Goal: Task Accomplishment & Management: Use online tool/utility

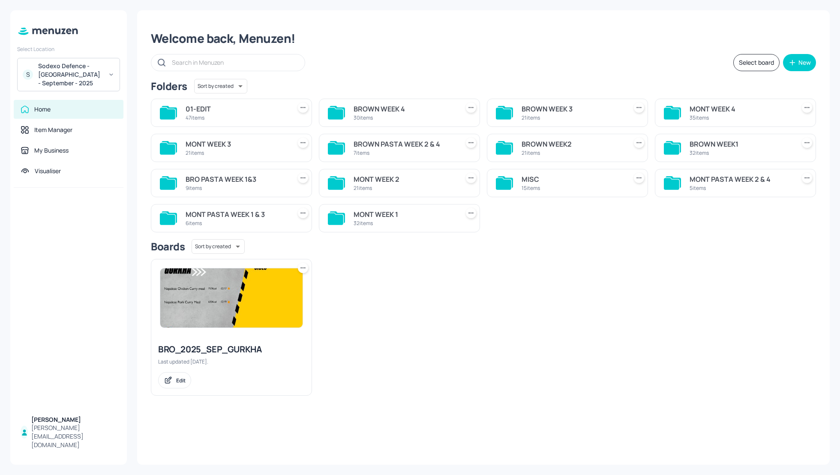
click at [433, 57] on div "Select board New" at bounding box center [483, 62] width 665 height 17
click at [478, 239] on div "Boards Sort by created id ​" at bounding box center [483, 246] width 665 height 15
click at [475, 74] on div "Welcome back, Menuzen! Select board New Folders Sort by created id ​ 01-EDIT 47…" at bounding box center [483, 237] width 692 height 454
click at [376, 213] on div "MONT WEEK 1" at bounding box center [404, 214] width 102 height 10
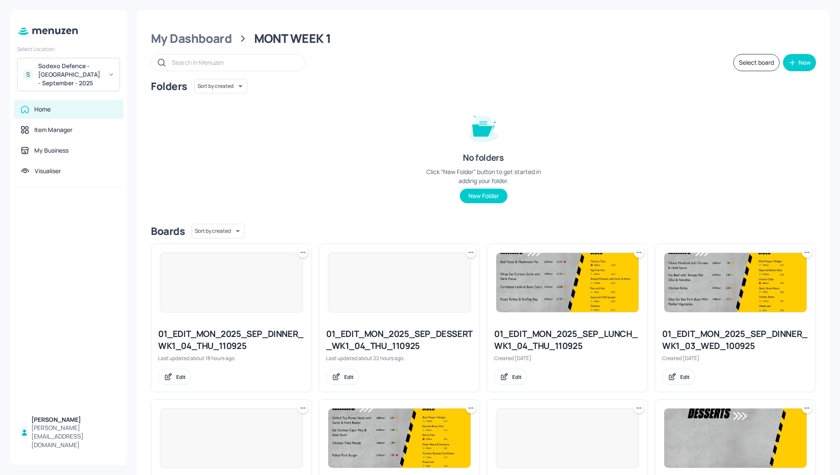
click at [669, 172] on div "Folders Sort by created id ​ No folders Click “New Folder” button to get starte…" at bounding box center [483, 148] width 665 height 138
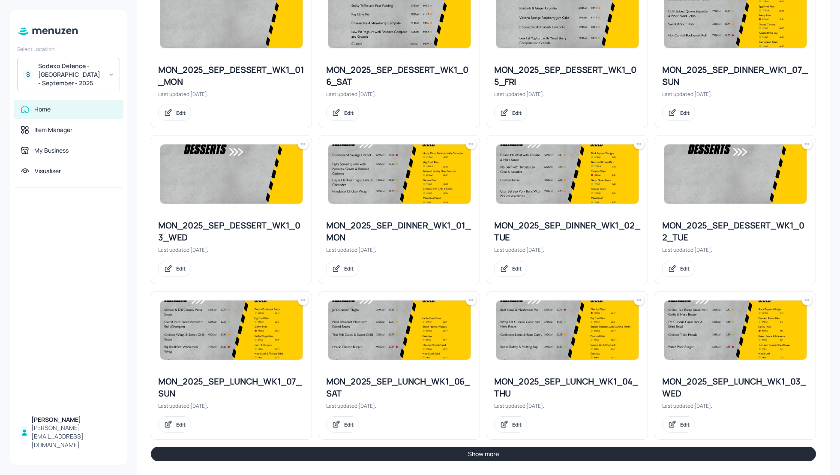
scroll to position [734, 0]
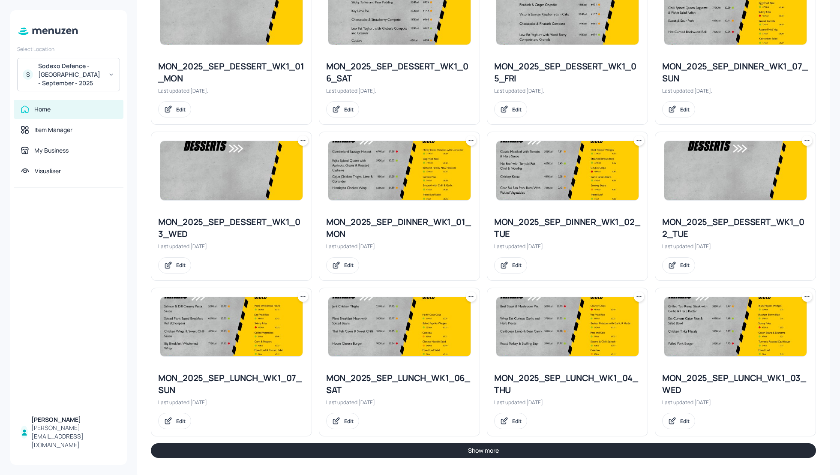
click at [597, 449] on button "Show more" at bounding box center [483, 450] width 665 height 15
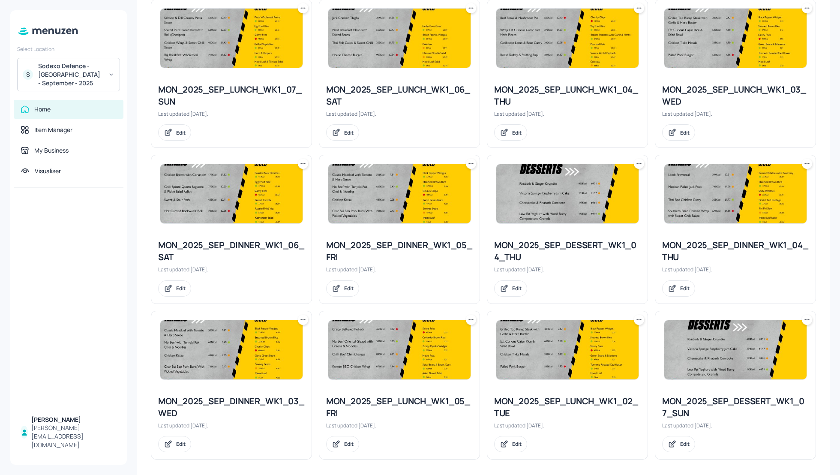
scroll to position [1023, 0]
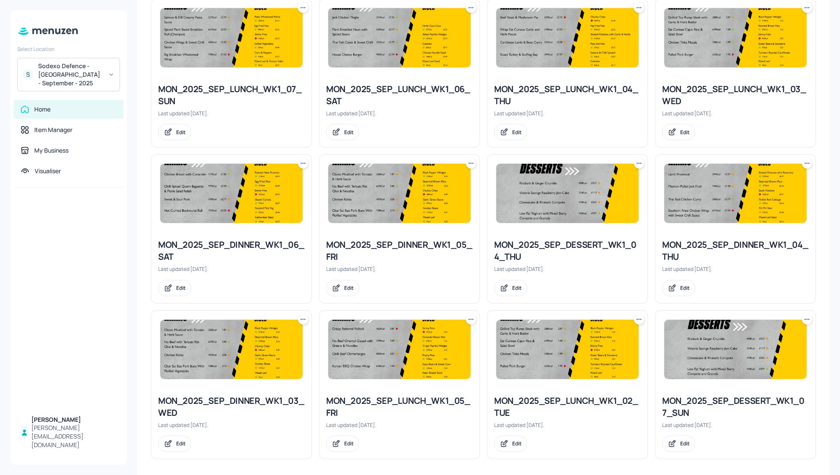
click at [472, 315] on icon at bounding box center [470, 319] width 9 height 9
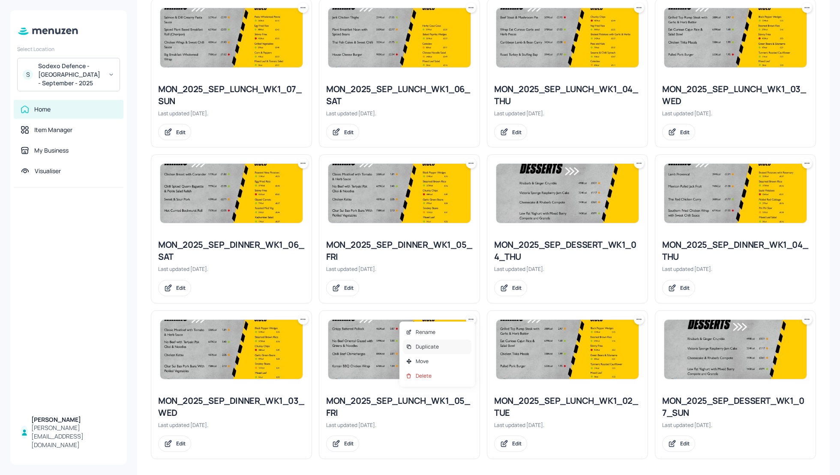
click at [431, 343] on p "Duplicate" at bounding box center [427, 347] width 23 height 8
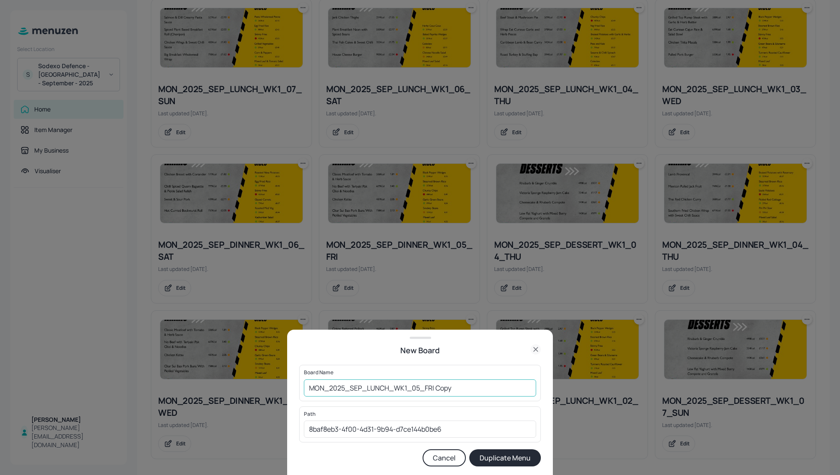
click at [309, 383] on input "MON_2025_SEP_LUNCH_WK1_05_FRI Copy" at bounding box center [420, 387] width 232 height 17
click at [492, 392] on input "01_EDIT_MON_2025_SEP_LUNCH_WK1_05_FRI Copy" at bounding box center [420, 387] width 232 height 17
type input "01_EDIT_MON_2025_SEP_LUNCH_WK1_05_FRI_120925"
click at [509, 465] on button "Duplicate Menu" at bounding box center [505, 457] width 72 height 17
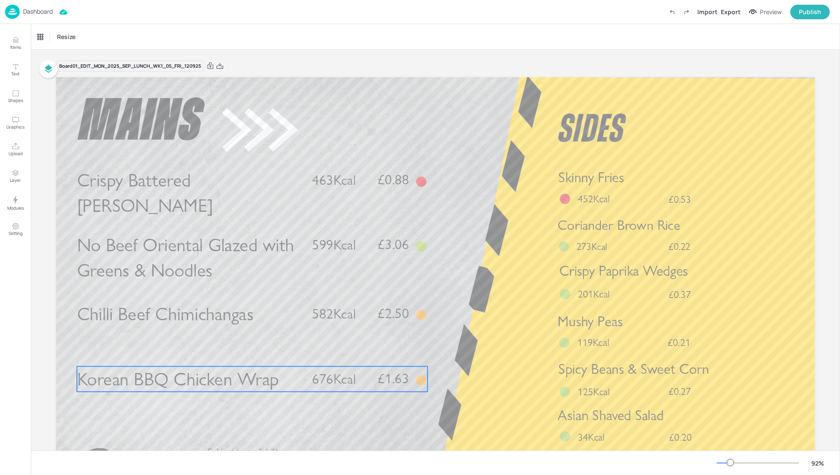
click at [231, 375] on span "Korean BBQ Chicken Wrap" at bounding box center [178, 379] width 202 height 22
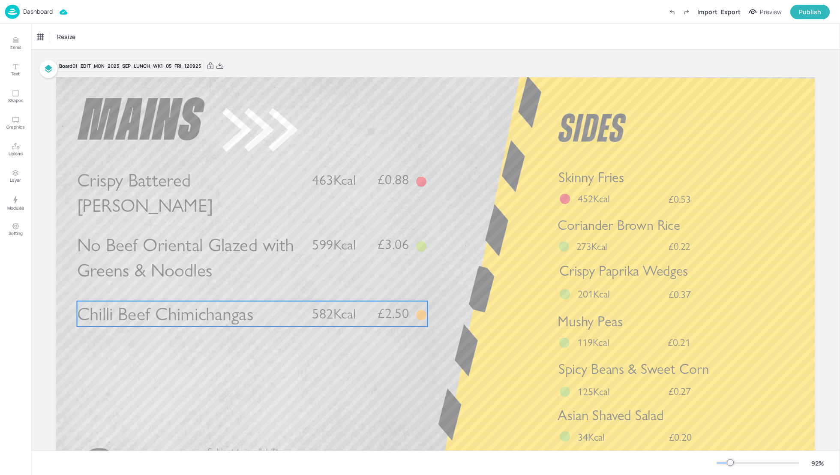
click at [194, 317] on span "Chilli Beef Chimichangas" at bounding box center [165, 313] width 176 height 22
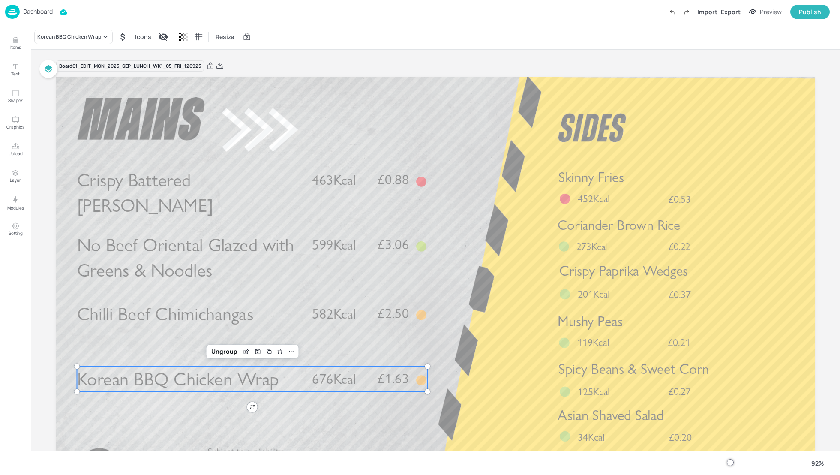
click at [207, 369] on span "Korean BBQ Chicken Wrap" at bounding box center [178, 379] width 202 height 22
click at [73, 37] on div "Korean BBQ Chicken Wrap" at bounding box center [69, 37] width 64 height 8
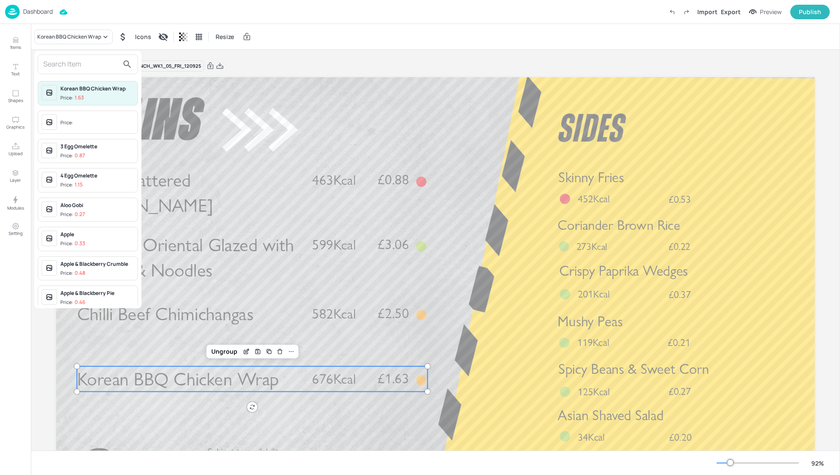
click at [69, 65] on input "text" at bounding box center [80, 64] width 75 height 14
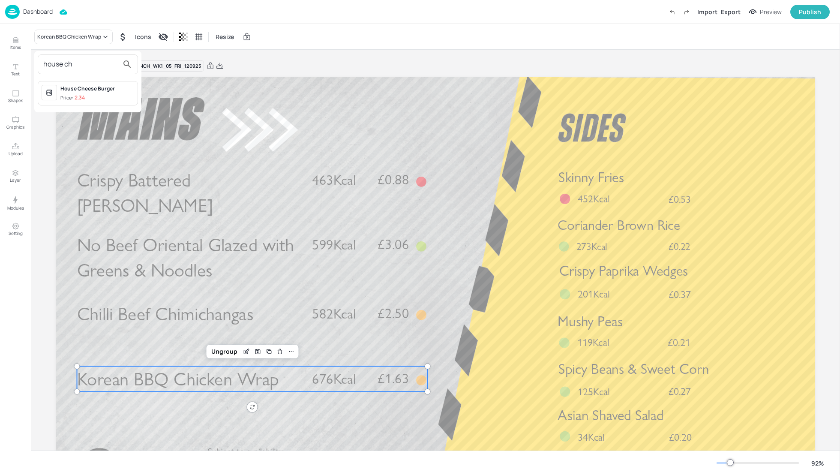
type input "house ch"
click at [83, 82] on div "House Cheese Burger Price: 2.34" at bounding box center [88, 93] width 100 height 24
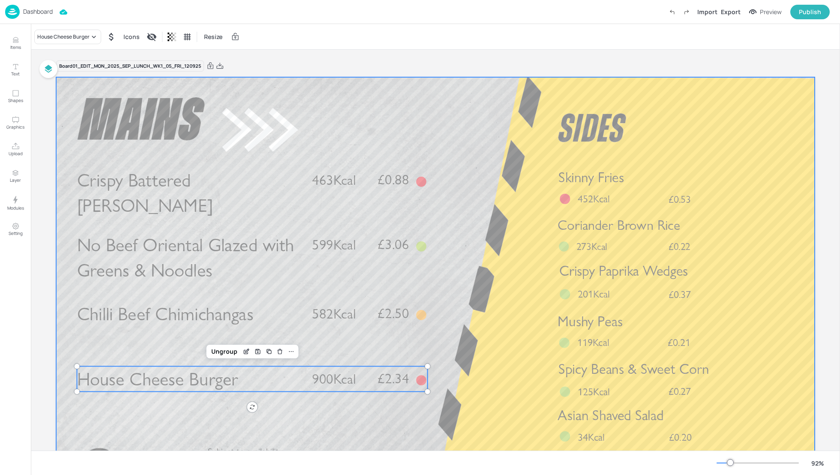
click at [479, 329] on div at bounding box center [435, 290] width 758 height 427
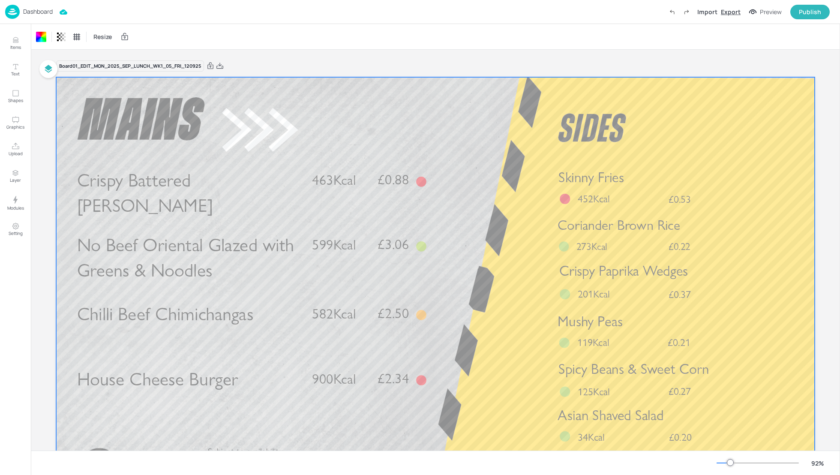
click at [723, 11] on div "Export" at bounding box center [731, 11] width 20 height 9
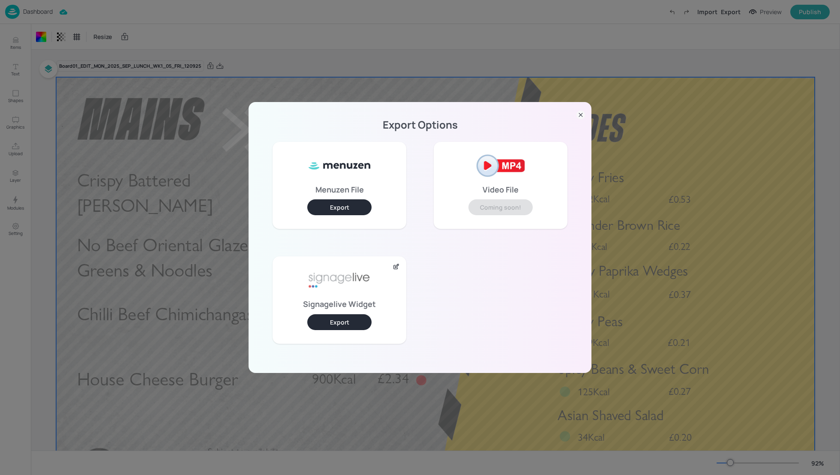
click at [352, 317] on button "Export" at bounding box center [339, 322] width 64 height 16
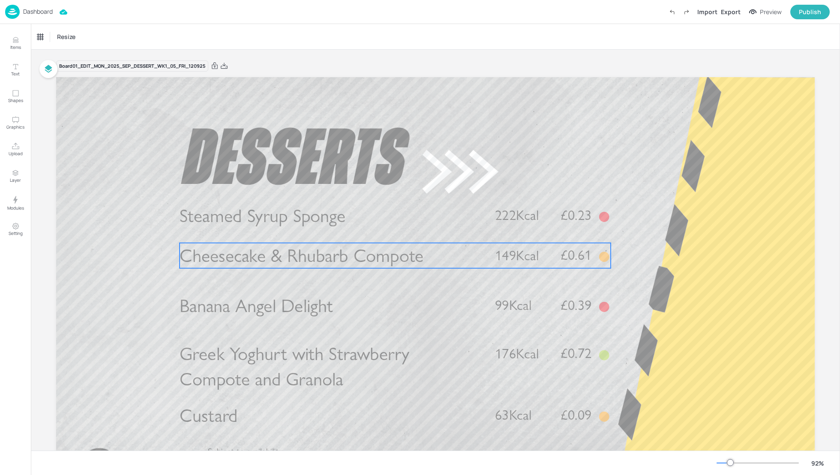
click at [283, 262] on span "Cheesecake & Rhubarb Compote" at bounding box center [301, 255] width 244 height 22
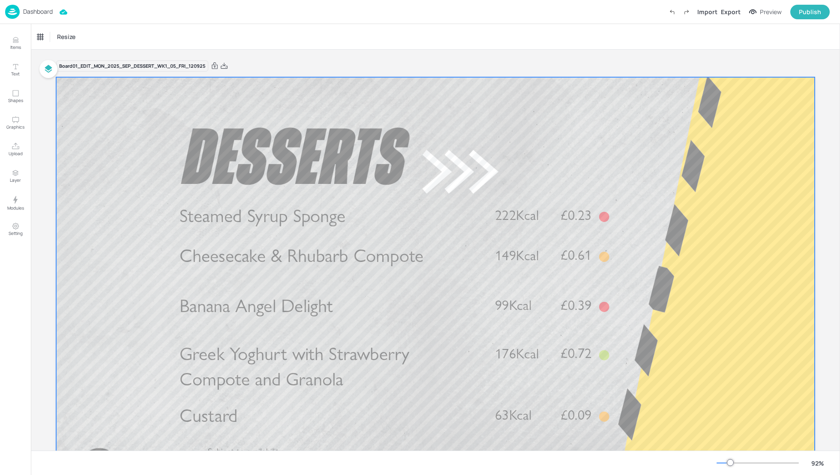
click at [268, 262] on span "Cheesecake & Rhubarb Compote" at bounding box center [301, 255] width 244 height 22
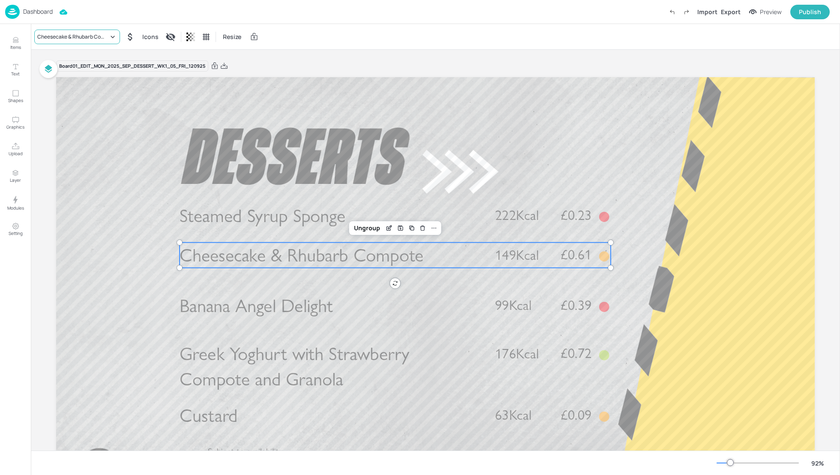
click at [62, 39] on div "Cheesecake & Rhubarb Compote" at bounding box center [72, 37] width 71 height 8
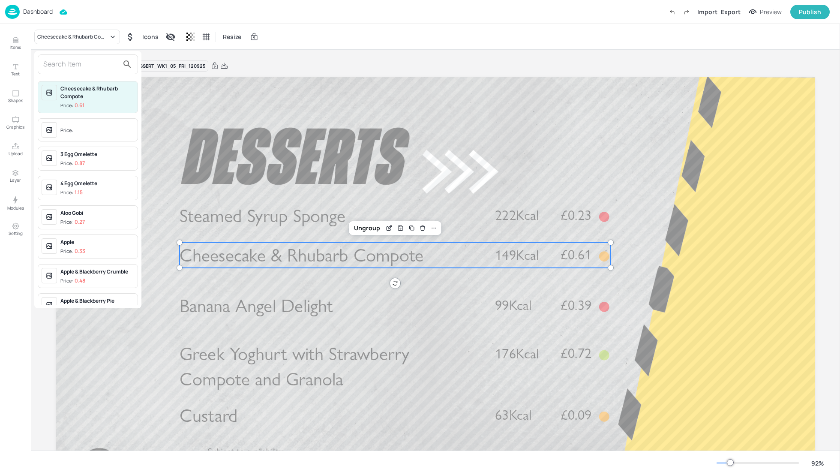
click at [63, 65] on input "text" at bounding box center [80, 64] width 75 height 14
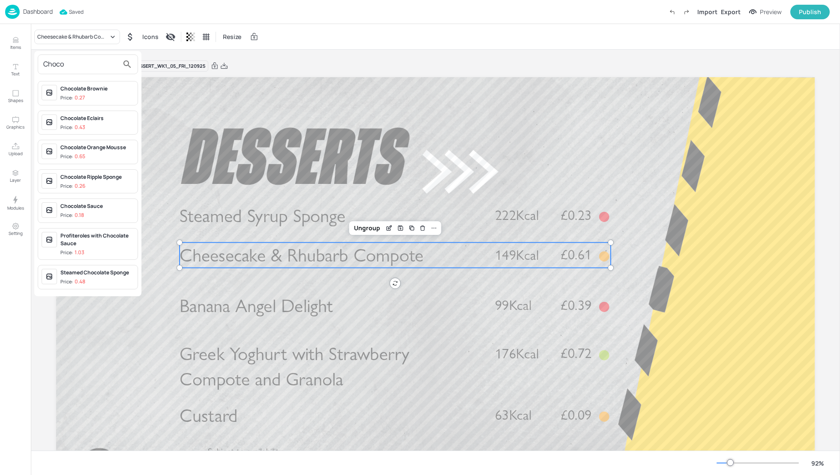
type input "Choco"
click at [82, 88] on div "Chocolate Brownie" at bounding box center [97, 89] width 74 height 8
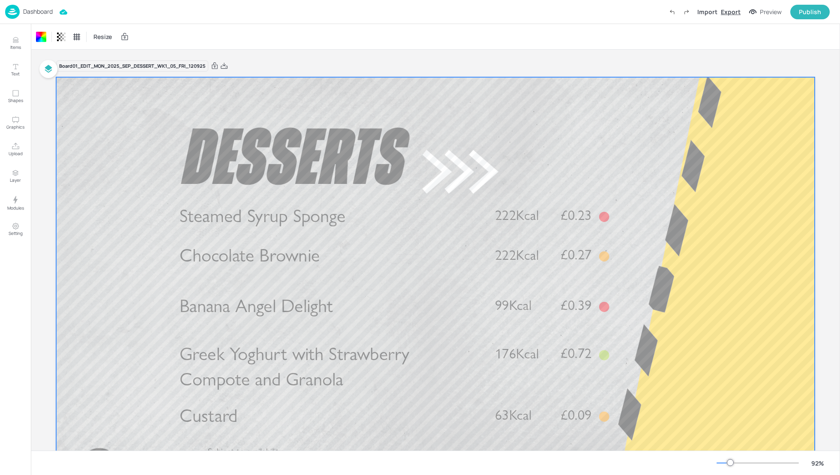
click at [728, 14] on div "Export" at bounding box center [731, 11] width 20 height 9
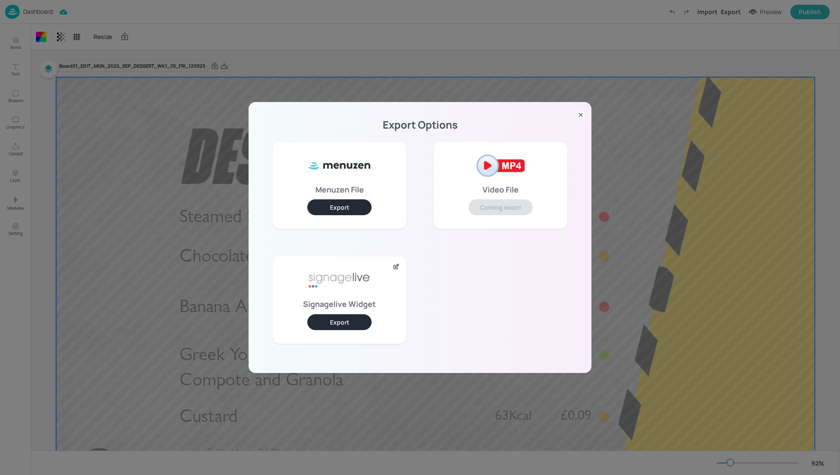
click at [361, 323] on button "Export" at bounding box center [339, 322] width 64 height 16
